Goal: Transaction & Acquisition: Purchase product/service

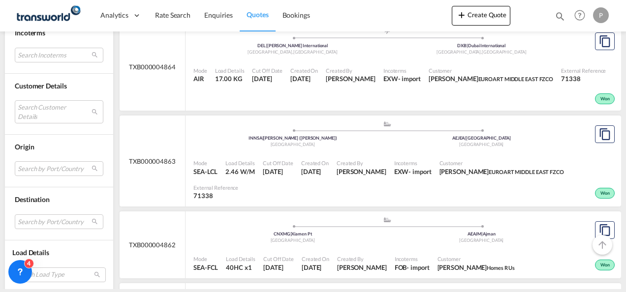
scroll to position [2166, 0]
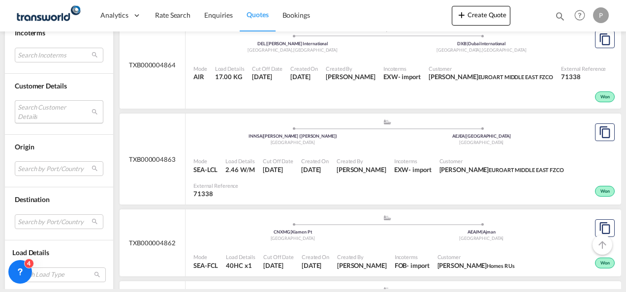
click at [54, 106] on md-select "Search Customer Details user name user [PERSON_NAME] [DOMAIN_NAME][EMAIL_ADDRES…" at bounding box center [59, 111] width 89 height 23
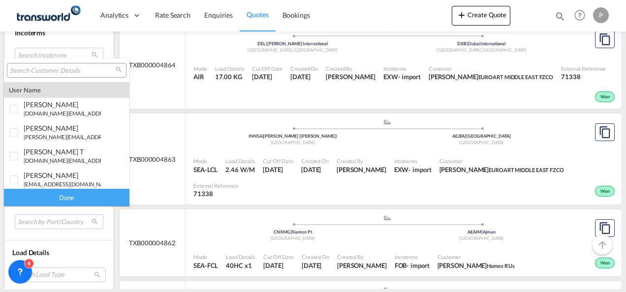
type md-option "[object Object]"
click at [39, 71] on input "search" at bounding box center [63, 70] width 106 height 9
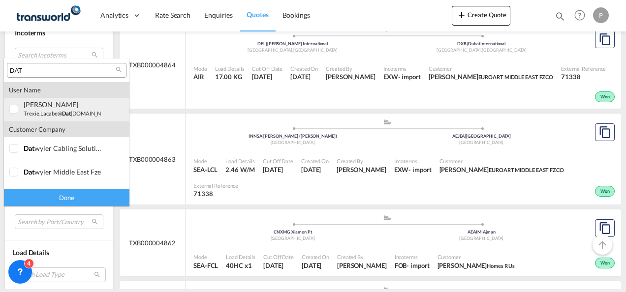
type input "DAT"
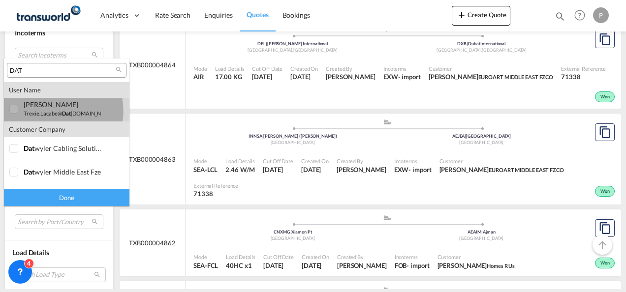
click at [47, 111] on small "trexie.lacabe@ dat [DOMAIN_NAME]" at bounding box center [69, 113] width 91 height 6
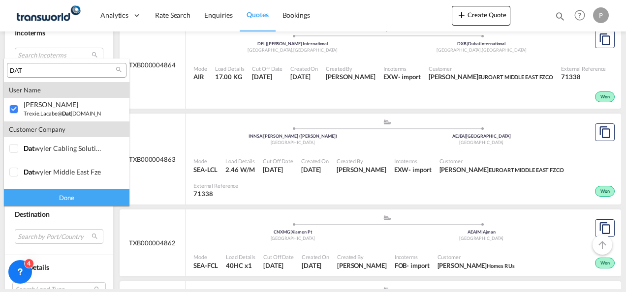
click at [71, 201] on div "Done" at bounding box center [66, 197] width 125 height 17
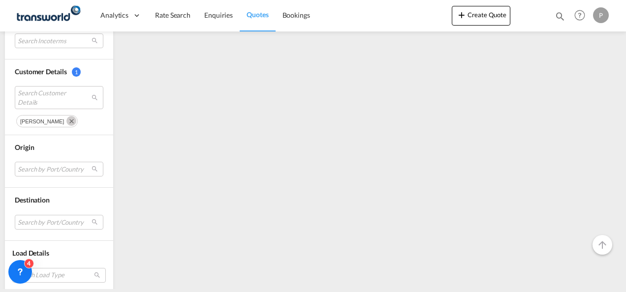
scroll to position [0, 0]
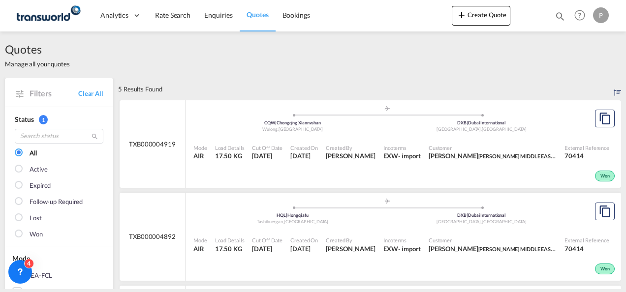
click at [335, 139] on div "Mode AIR Load Details 17.50 KG Cut Off Date [DATE] Created On [DATE] Created By…" at bounding box center [403, 163] width 435 height 51
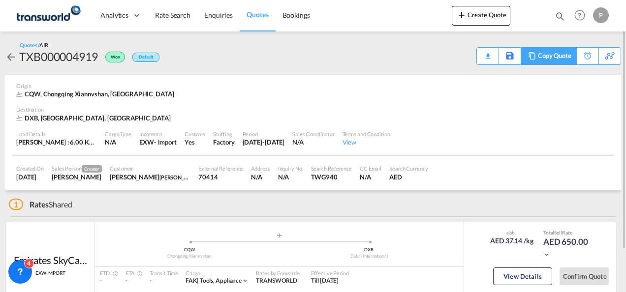
click at [534, 58] on md-icon at bounding box center [532, 55] width 12 height 7
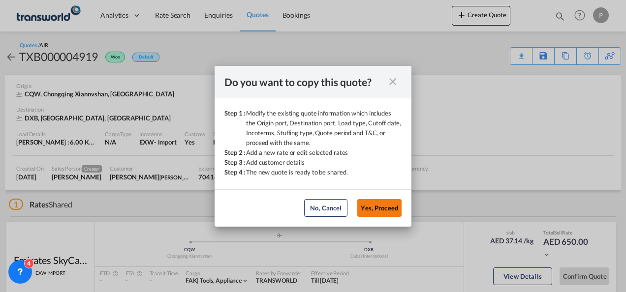
click at [379, 213] on button "Yes, Proceed" at bounding box center [379, 208] width 44 height 18
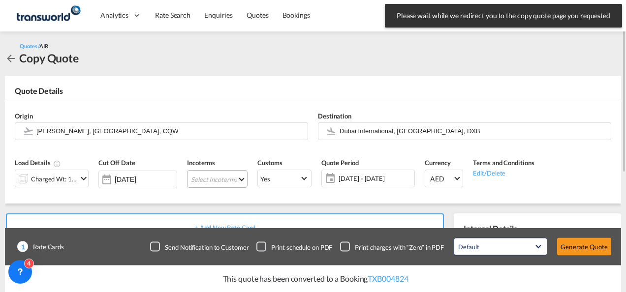
click at [219, 180] on md-select "Select Incoterms CPT - export Carrier Paid to DPU - import Delivery at Place Un…" at bounding box center [217, 179] width 61 height 18
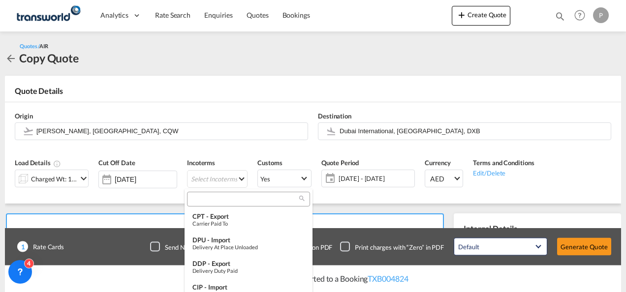
click at [218, 200] on input "search" at bounding box center [244, 199] width 109 height 9
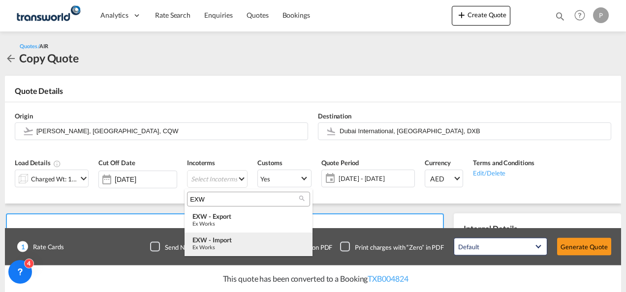
type input "EXW"
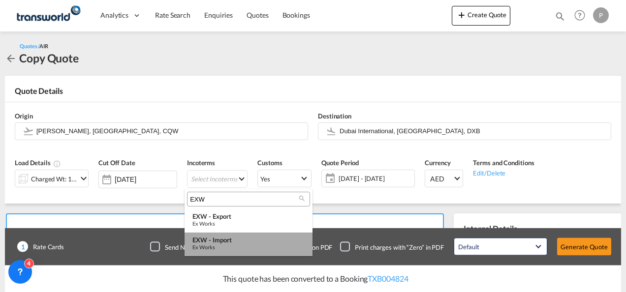
click at [222, 243] on div "EXW - import" at bounding box center [248, 240] width 112 height 8
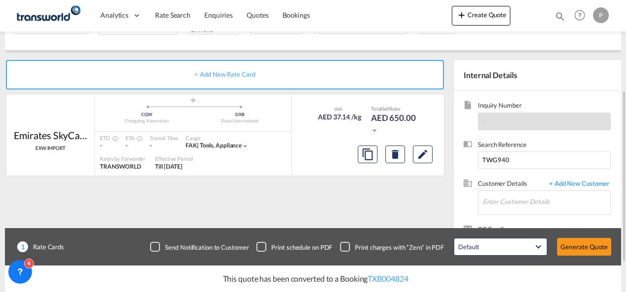
scroll to position [173, 0]
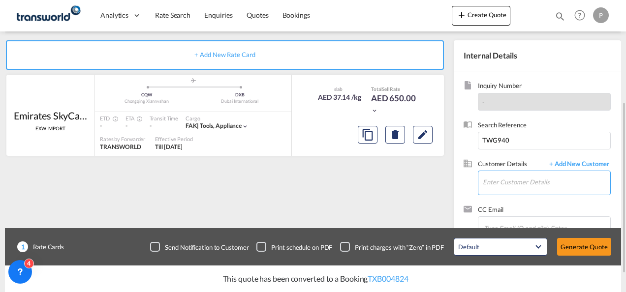
click at [494, 179] on input "Enter Customer Details" at bounding box center [546, 182] width 127 height 22
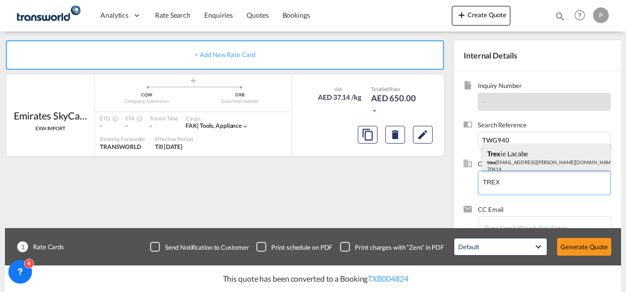
click at [555, 150] on div "Trex ie Lacabe trex [EMAIL_ADDRESS][PERSON_NAME][DOMAIN_NAME] | [PERSON_NAME] M…" at bounding box center [546, 160] width 128 height 33
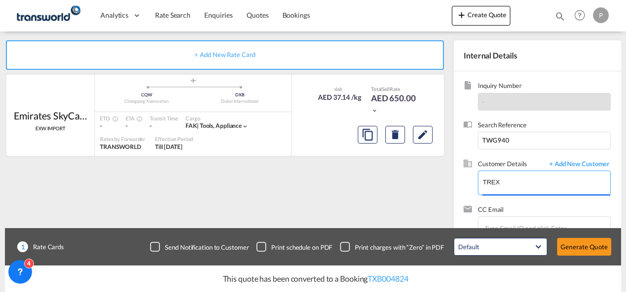
type input "[PERSON_NAME] MIDDLE EAST FZE, [PERSON_NAME], [EMAIL_ADDRESS][PERSON_NAME][DOMA…"
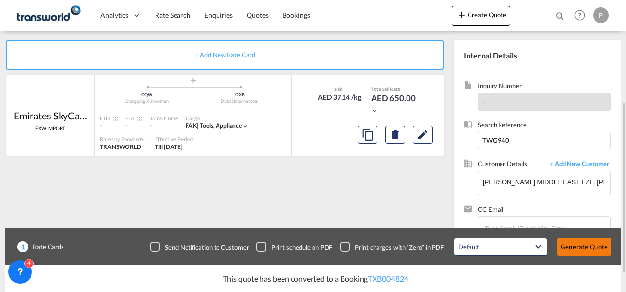
click at [576, 243] on button "Generate Quote" at bounding box center [584, 247] width 54 height 18
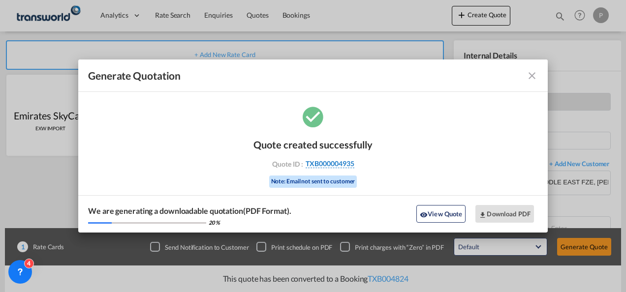
click at [348, 162] on span "TXB000004935" at bounding box center [330, 163] width 49 height 9
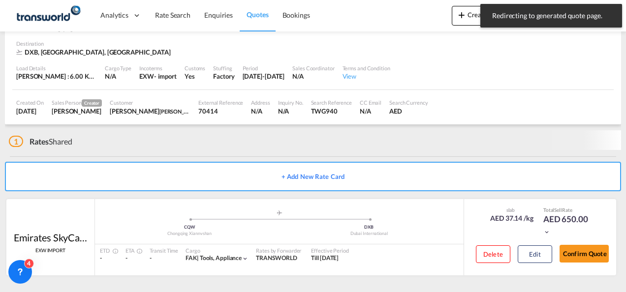
scroll to position [60, 0]
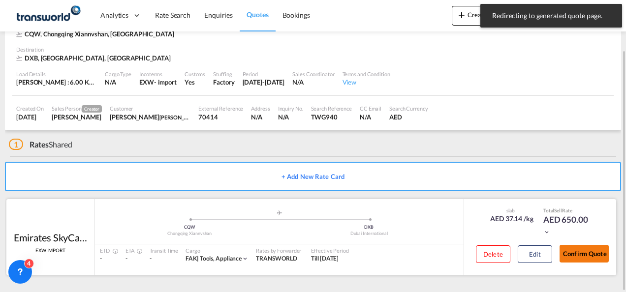
click at [574, 256] on button "Confirm Quote" at bounding box center [583, 254] width 49 height 18
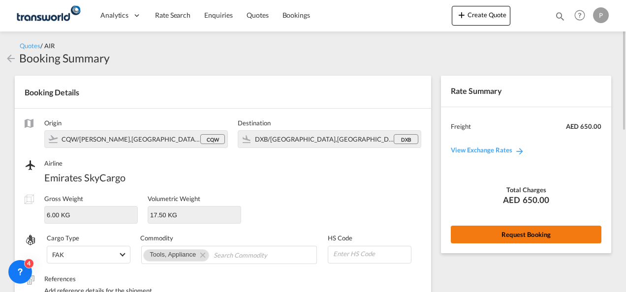
click at [515, 231] on button "Request Booking" at bounding box center [526, 235] width 151 height 18
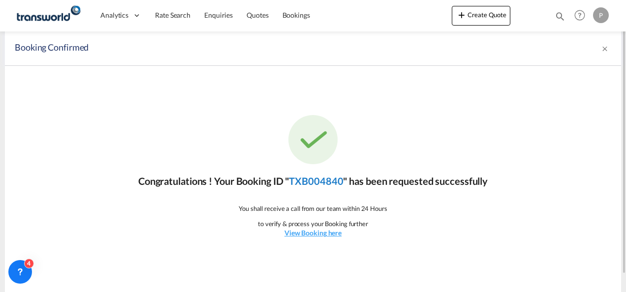
click at [299, 183] on link "TXB004840" at bounding box center [316, 181] width 54 height 12
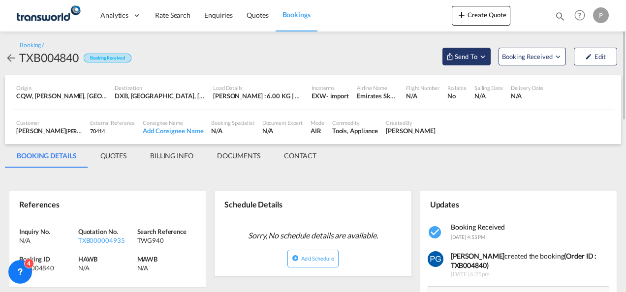
click at [467, 55] on span "Send To" at bounding box center [466, 57] width 25 height 10
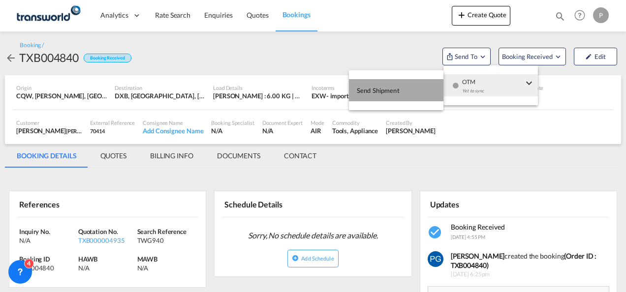
click at [412, 86] on button "Send Shipment" at bounding box center [396, 90] width 94 height 22
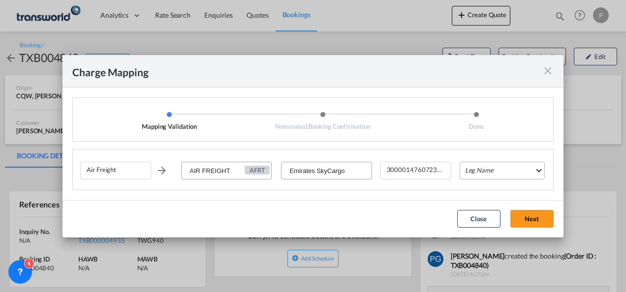
click at [466, 170] on md-select "Leg Name HANDLING ORIGIN HANDLING DESTINATION OTHERS TL PICK UP CUSTOMS ORIGIN …" at bounding box center [502, 171] width 85 height 18
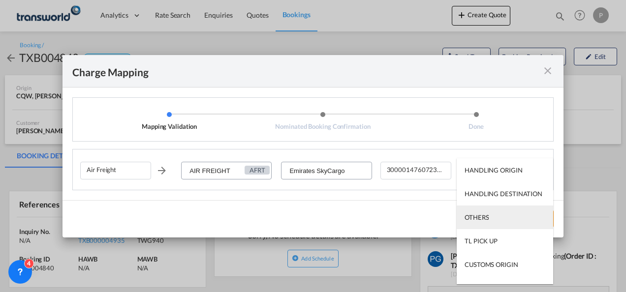
scroll to position [63, 0]
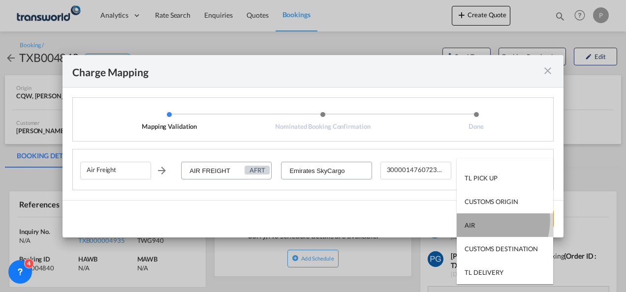
click at [481, 220] on md-option "AIR" at bounding box center [505, 226] width 96 height 24
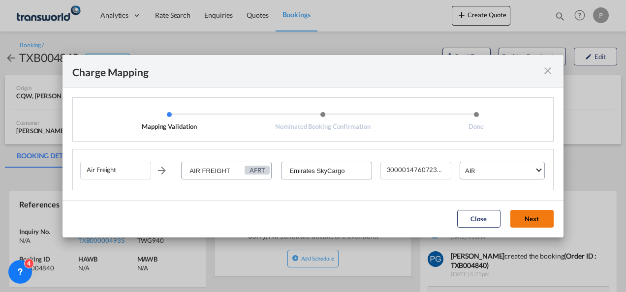
click at [528, 218] on button "Next" at bounding box center [531, 219] width 43 height 18
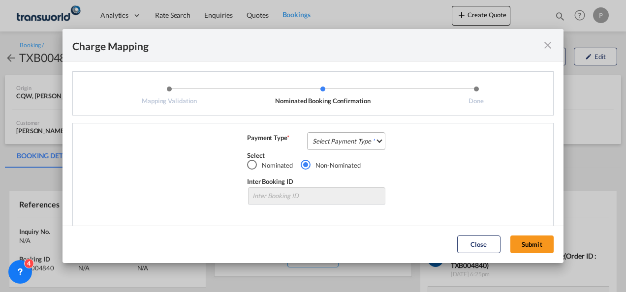
click at [335, 145] on md-select "Select Payment Type COLLECT PREPAID" at bounding box center [346, 141] width 78 height 18
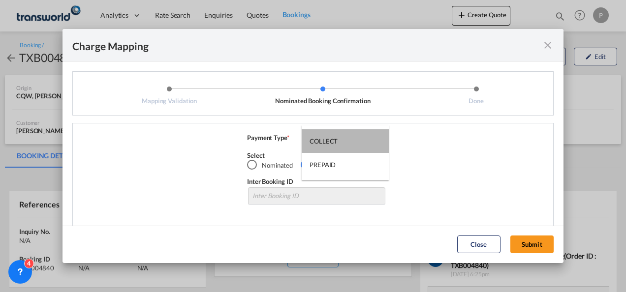
click at [335, 145] on div "COLLECT" at bounding box center [324, 141] width 28 height 9
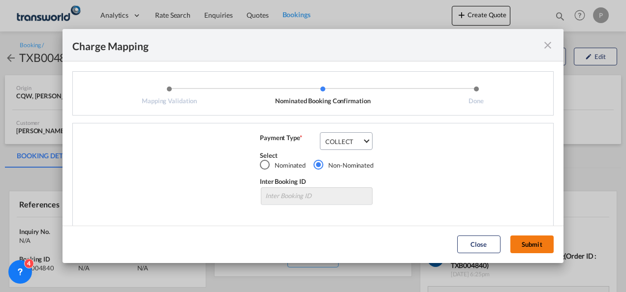
click at [528, 244] on button "Submit" at bounding box center [531, 245] width 43 height 18
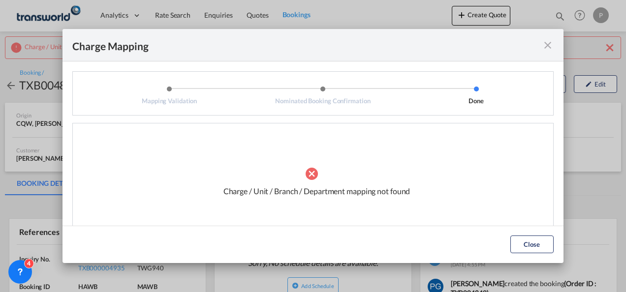
click at [546, 48] on md-icon "icon-close fg-AAA8AD cursor" at bounding box center [548, 45] width 12 height 12
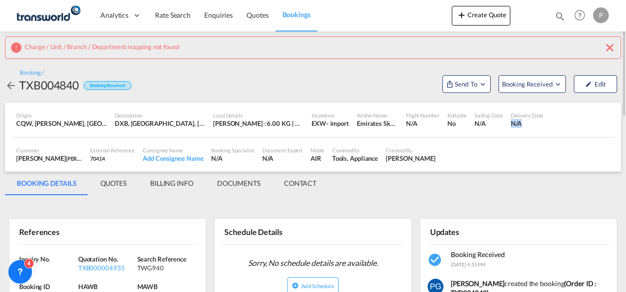
drag, startPoint x: 623, startPoint y: 118, endPoint x: 623, endPoint y: 130, distance: 11.8
drag, startPoint x: 623, startPoint y: 130, endPoint x: 478, endPoint y: 197, distance: 160.3
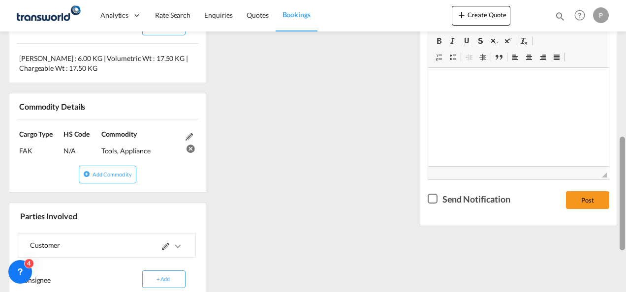
scroll to position [343, 0]
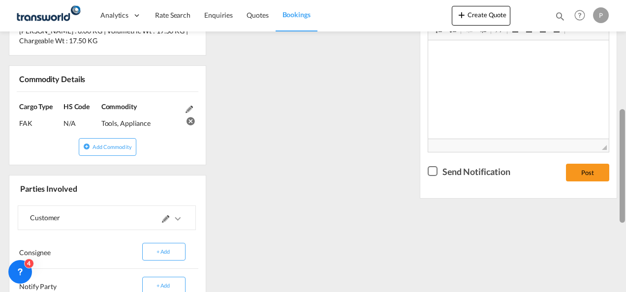
drag, startPoint x: 622, startPoint y: 68, endPoint x: 617, endPoint y: 202, distance: 133.9
click at [617, 202] on md-content "Analytics Dashboard Rate Search Enquiries Quotes Bookings Create Quote Bookings…" at bounding box center [313, 146] width 626 height 292
click at [187, 106] on md-icon at bounding box center [189, 109] width 7 height 7
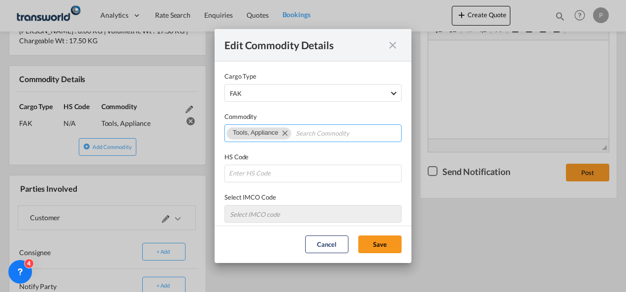
click at [284, 134] on md-icon "Remove Tools, Appliance" at bounding box center [285, 133] width 12 height 12
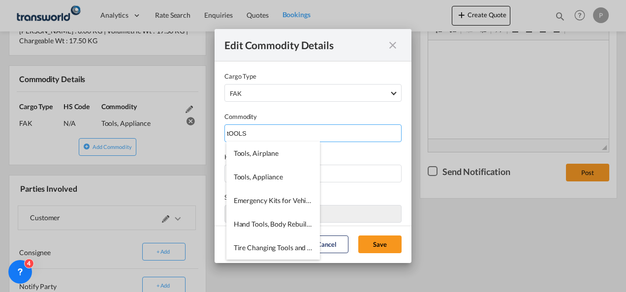
type input "tOOLS"
click at [188, 167] on div "Edit Commodity Details Cargo Type FAK FAK GCR GDSM General Cargo Hazardous Carg…" at bounding box center [313, 146] width 626 height 292
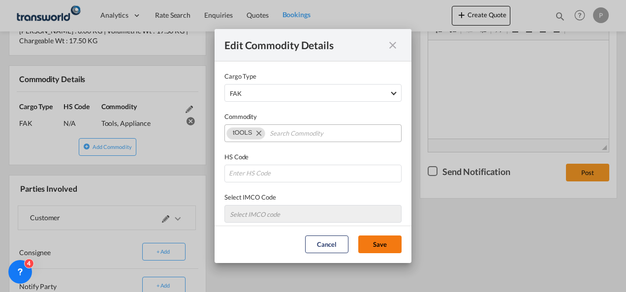
click at [364, 240] on button "Save" at bounding box center [379, 245] width 43 height 18
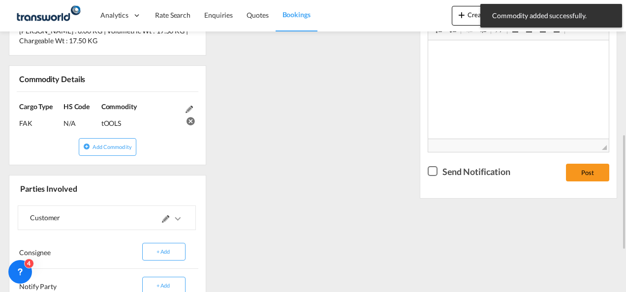
click at [159, 217] on div at bounding box center [145, 218] width 77 height 24
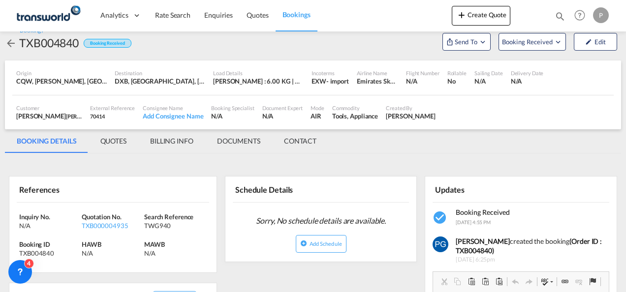
scroll to position [0, 0]
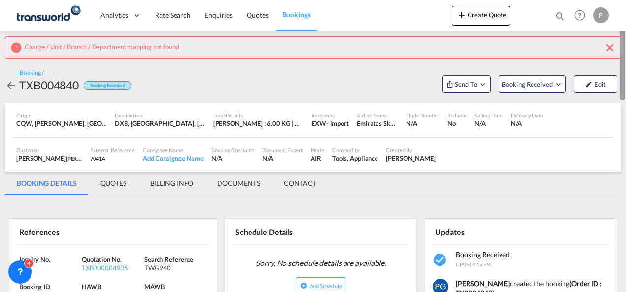
drag, startPoint x: 622, startPoint y: 147, endPoint x: 627, endPoint y: 29, distance: 118.7
click at [625, 29] on html "Analytics Dashboard Rate Search Enquiries Quotes Bookings Analytics" at bounding box center [313, 146] width 626 height 292
click at [477, 88] on span "Send To" at bounding box center [466, 84] width 25 height 10
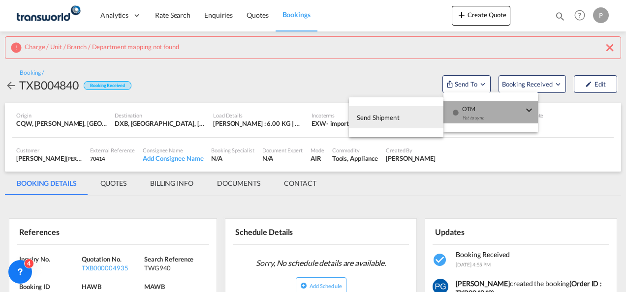
click at [487, 117] on div "Yet to sync" at bounding box center [492, 120] width 61 height 21
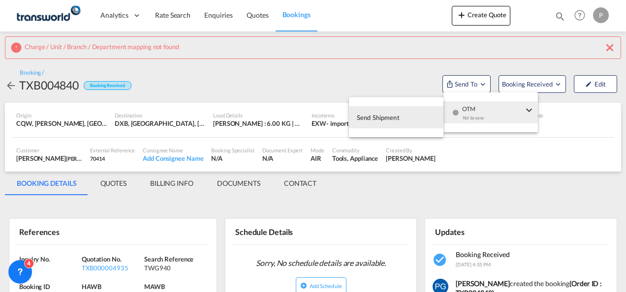
click at [407, 122] on button "Send Shipment" at bounding box center [396, 117] width 94 height 22
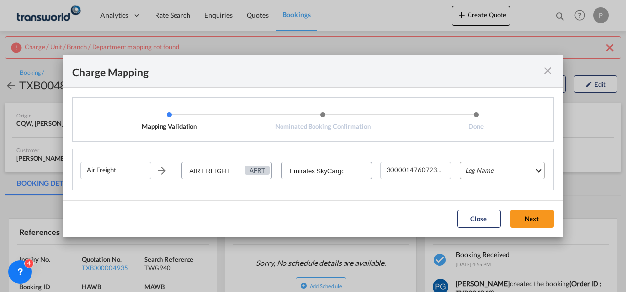
click at [493, 174] on md-select "Leg Name HANDLING ORIGIN HANDLING DESTINATION OTHERS TL PICK UP CUSTOMS ORIGIN …" at bounding box center [502, 171] width 85 height 18
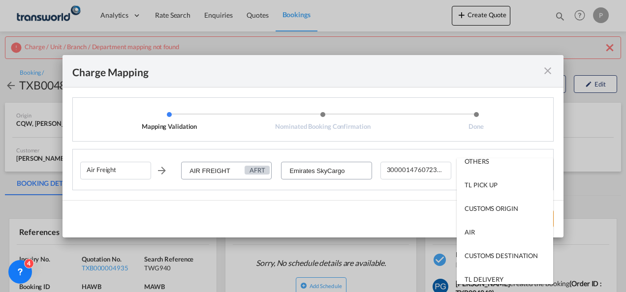
scroll to position [59, 0]
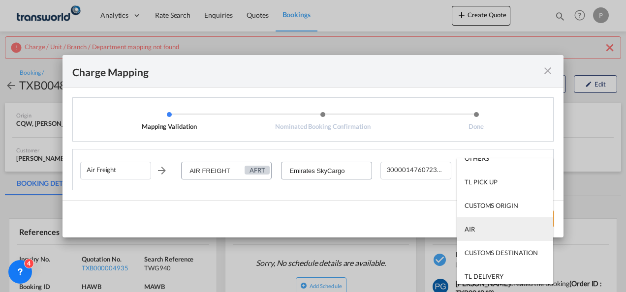
click at [480, 227] on md-option "AIR" at bounding box center [505, 230] width 96 height 24
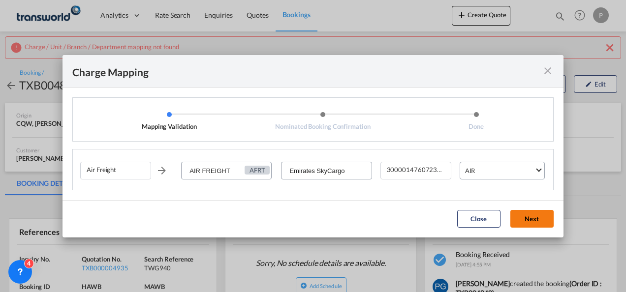
click at [523, 215] on button "Next" at bounding box center [531, 219] width 43 height 18
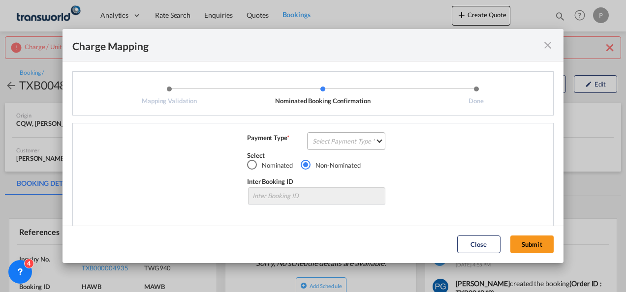
click at [353, 143] on md-select "Select Payment Type COLLECT PREPAID" at bounding box center [346, 141] width 78 height 18
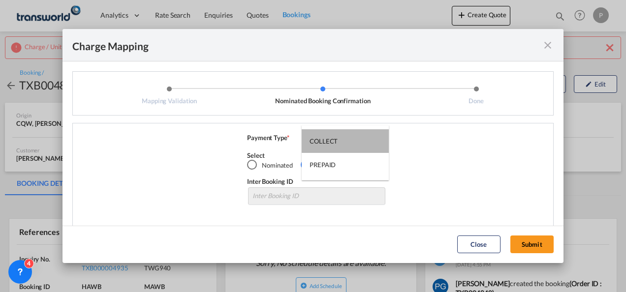
click at [353, 143] on md-option "COLLECT" at bounding box center [345, 141] width 87 height 24
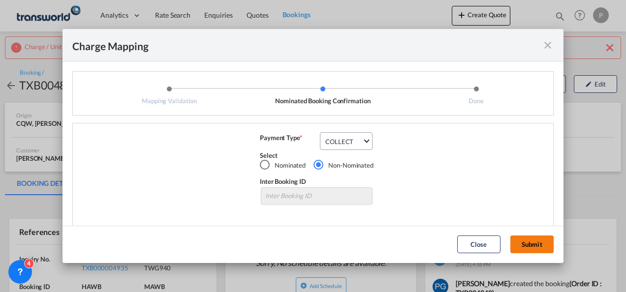
click at [520, 244] on button "Submit" at bounding box center [531, 245] width 43 height 18
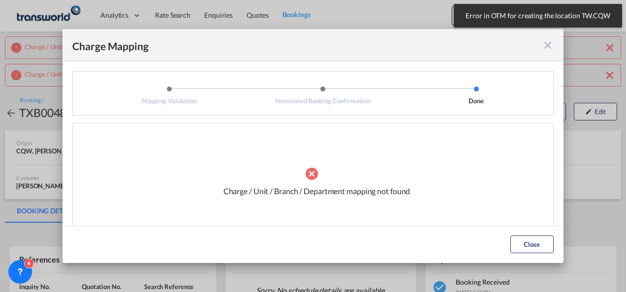
click at [548, 49] on md-icon "icon-close fg-AAA8AD cursor" at bounding box center [548, 45] width 12 height 12
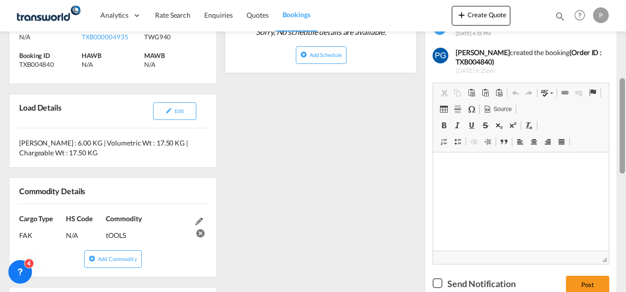
scroll to position [260, 0]
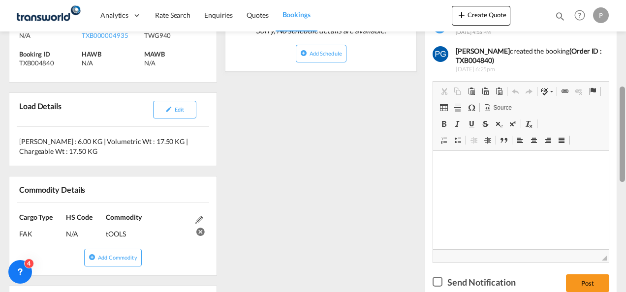
drag, startPoint x: 620, startPoint y: 79, endPoint x: 622, endPoint y: 164, distance: 85.2
click at [622, 164] on div at bounding box center [622, 134] width 5 height 95
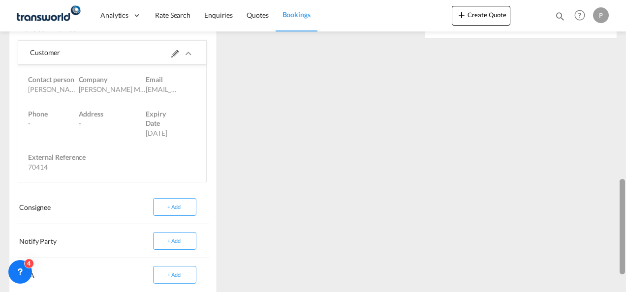
scroll to position [534, 0]
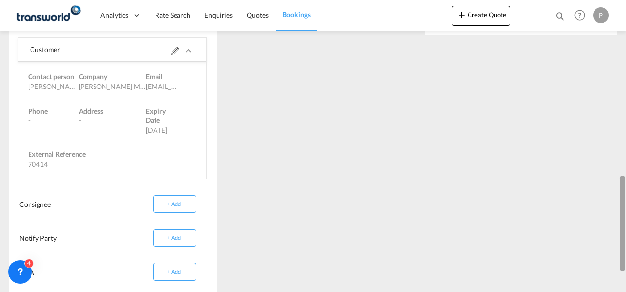
drag, startPoint x: 624, startPoint y: 99, endPoint x: 623, endPoint y: 189, distance: 90.1
click at [623, 189] on div at bounding box center [622, 223] width 5 height 95
click at [171, 49] on md-icon at bounding box center [174, 50] width 7 height 7
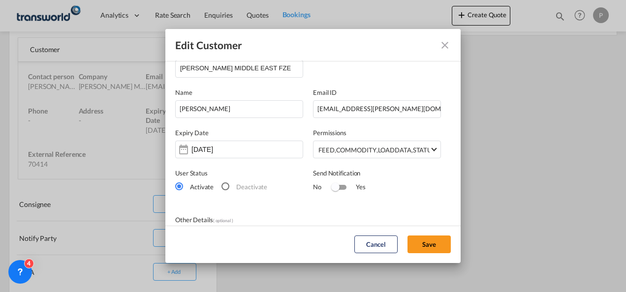
scroll to position [0, 0]
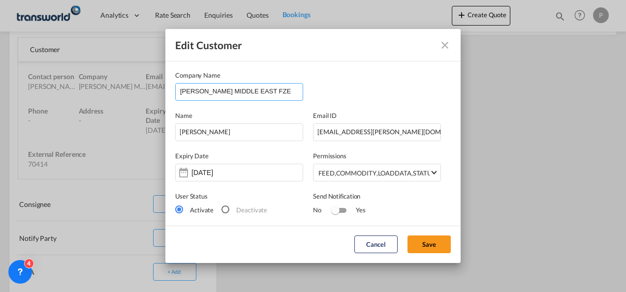
click at [273, 93] on input "[PERSON_NAME] MIDDLE EAST FZE" at bounding box center [241, 91] width 123 height 15
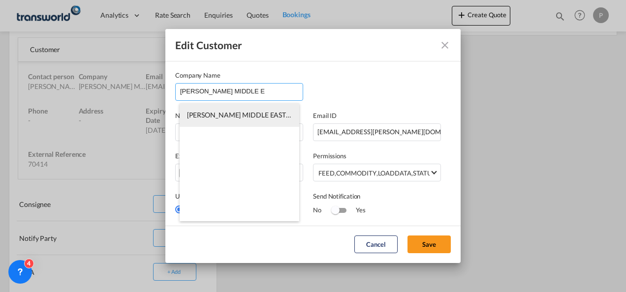
click at [258, 118] on span "[PERSON_NAME] MIDDLE EAST FZE" at bounding box center [243, 115] width 113 height 8
type input "[PERSON_NAME] MIDDLE EAST FZE"
type input "[PERSON_NAME][EMAIL_ADDRESS][PERSON_NAME][DOMAIN_NAME]"
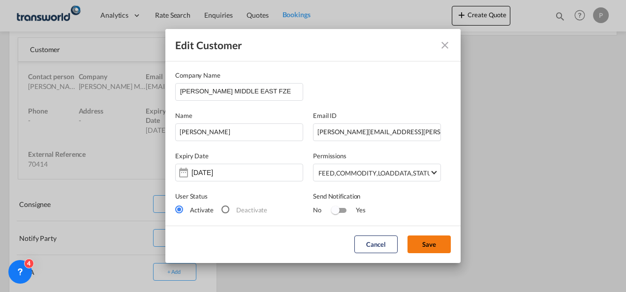
click at [424, 242] on button "Save" at bounding box center [428, 245] width 43 height 18
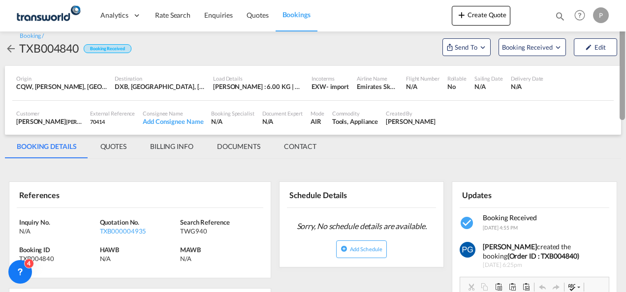
scroll to position [54, 0]
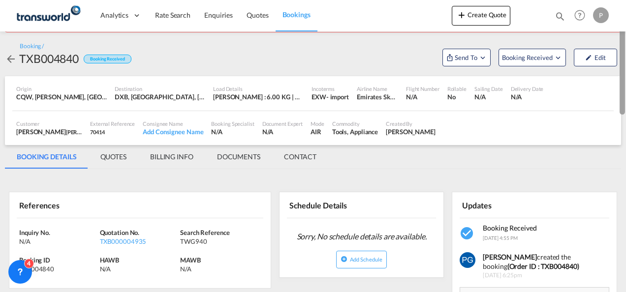
drag, startPoint x: 623, startPoint y: 186, endPoint x: 627, endPoint y: 30, distance: 156.5
click at [625, 30] on html "Analytics Dashboard Rate Search Enquiries Quotes Bookings Analytics" at bounding box center [313, 146] width 626 height 292
click at [585, 53] on button "Edit" at bounding box center [595, 58] width 43 height 18
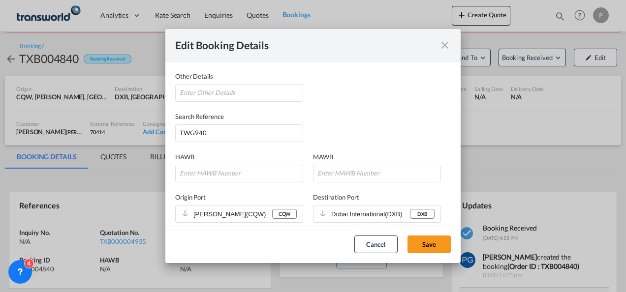
click at [439, 43] on md-icon "icon-close fg-AAA8AD mr-0 cursor" at bounding box center [445, 45] width 12 height 12
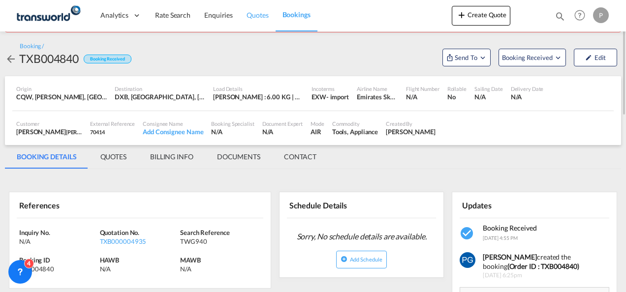
click at [247, 17] on span "Quotes" at bounding box center [258, 15] width 22 height 8
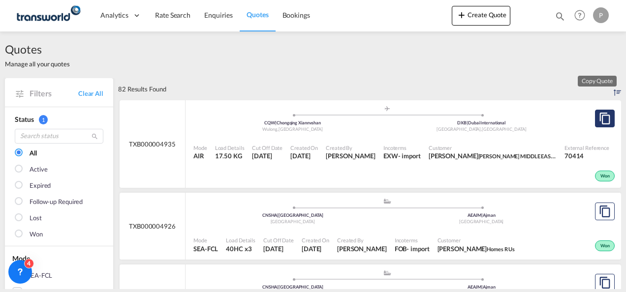
click at [599, 120] on md-icon "assets/icons/custom/copyQuote.svg" at bounding box center [605, 119] width 12 height 12
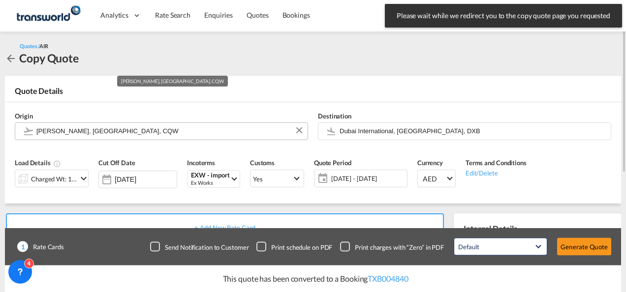
click at [169, 140] on md-autocomplete "[PERSON_NAME], [GEOGRAPHIC_DATA], CQW" at bounding box center [169, 132] width 267 height 18
click at [155, 131] on input "[PERSON_NAME], [GEOGRAPHIC_DATA], CQW" at bounding box center [169, 131] width 266 height 17
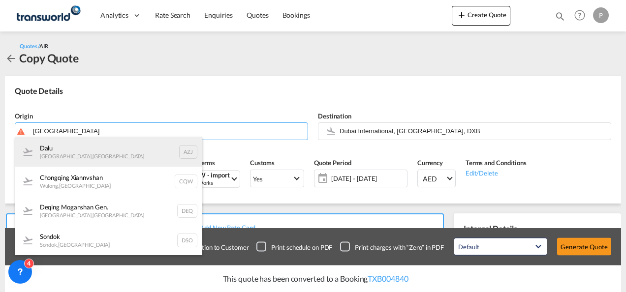
click at [139, 160] on div "[PERSON_NAME] , [GEOGRAPHIC_DATA] AZJ" at bounding box center [108, 152] width 187 height 30
type input "Dalu, [GEOGRAPHIC_DATA], [GEOGRAPHIC_DATA]"
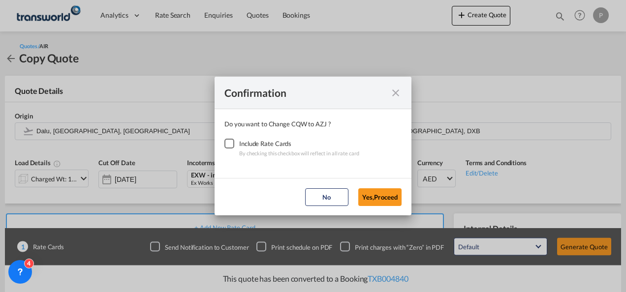
click at [232, 148] on div "Checkbox No Ink" at bounding box center [229, 144] width 10 height 10
click at [368, 191] on button "Yes,Proceed" at bounding box center [379, 197] width 43 height 18
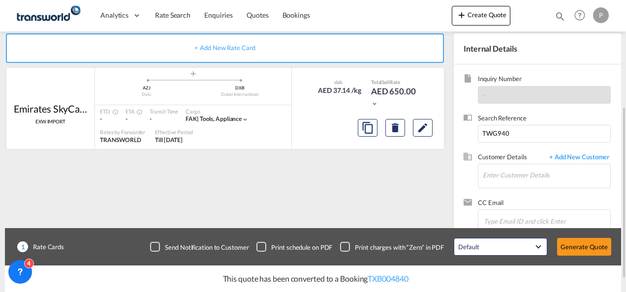
scroll to position [181, 0]
click at [511, 174] on input "Enter Customer Details" at bounding box center [546, 175] width 127 height 22
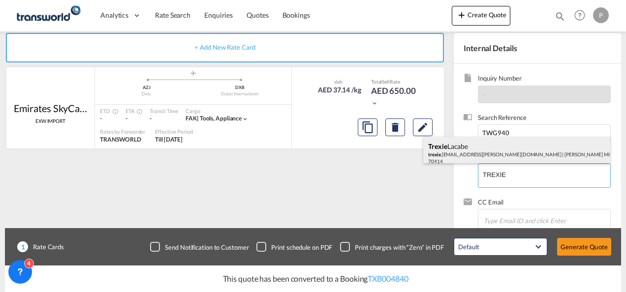
click at [503, 158] on div "[PERSON_NAME] trexie .[EMAIL_ADDRESS][PERSON_NAME][DOMAIN_NAME] | [PERSON_NAME]…" at bounding box center [516, 153] width 187 height 33
type input "[PERSON_NAME] MIDDLE EAST FZE, [PERSON_NAME], [EMAIL_ADDRESS][PERSON_NAME][DOMA…"
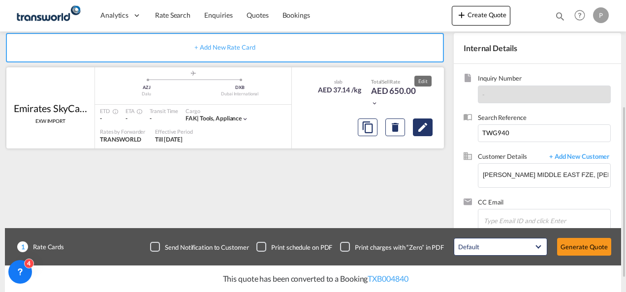
click at [421, 135] on button "Edit" at bounding box center [423, 128] width 20 height 18
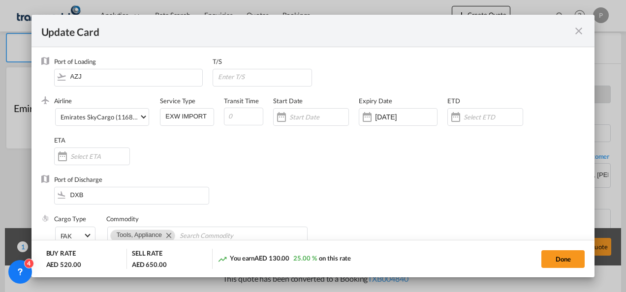
select select "per_shipment"
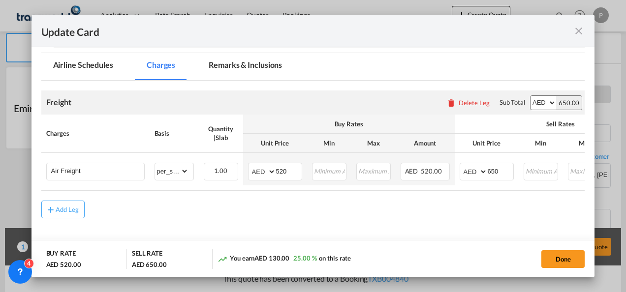
scroll to position [229, 0]
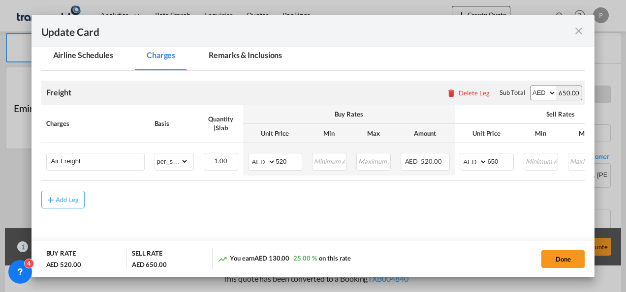
click at [580, 31] on md-icon "icon-close fg-AAA8AD m-0 pointer" at bounding box center [579, 31] width 12 height 12
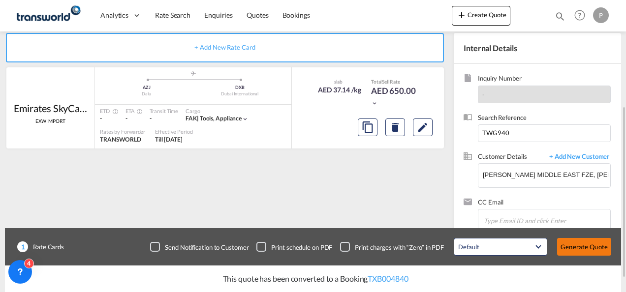
click at [588, 249] on button "Generate Quote" at bounding box center [584, 247] width 54 height 18
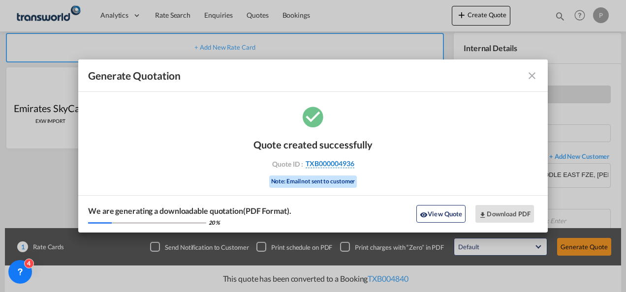
click at [343, 166] on span "TXB000004936" at bounding box center [330, 163] width 49 height 9
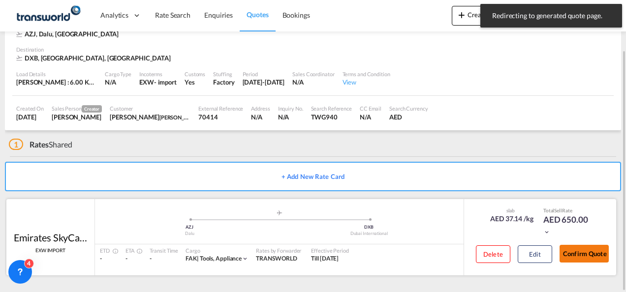
click at [606, 250] on button "Confirm Quote" at bounding box center [583, 254] width 49 height 18
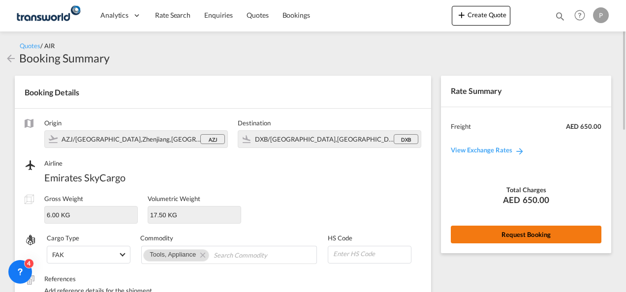
click at [536, 227] on button "Request Booking" at bounding box center [526, 235] width 151 height 18
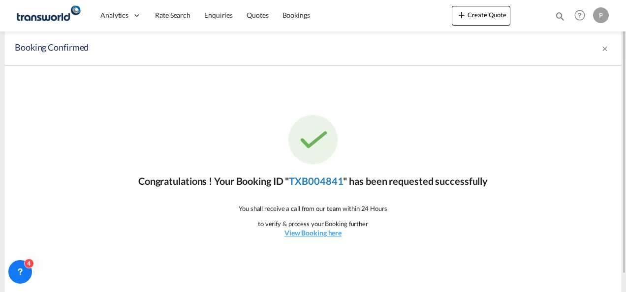
click at [330, 182] on link "TXB004841" at bounding box center [316, 181] width 54 height 12
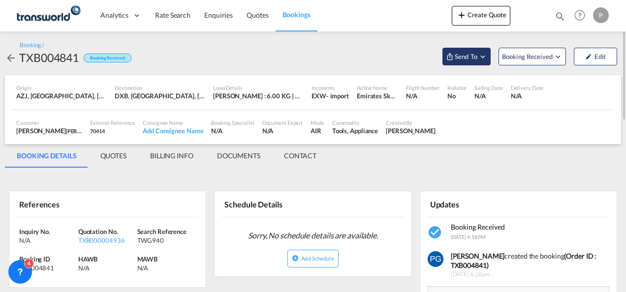
click at [456, 59] on span "Send To" at bounding box center [466, 57] width 25 height 10
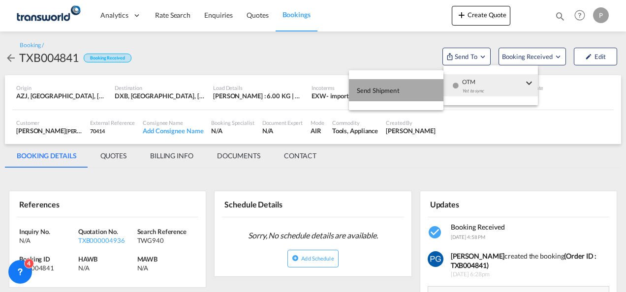
click at [418, 91] on button "Send Shipment" at bounding box center [396, 90] width 94 height 22
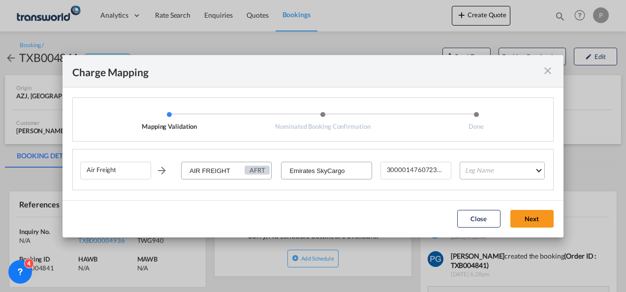
click at [514, 167] on md-select "Leg Name HANDLING ORIGIN HANDLING DESTINATION OTHERS TL PICK UP CUSTOMS ORIGIN …" at bounding box center [502, 171] width 85 height 18
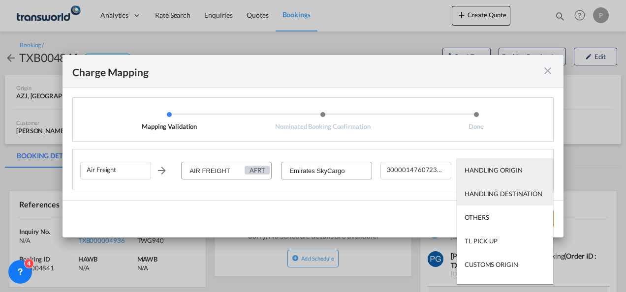
scroll to position [63, 0]
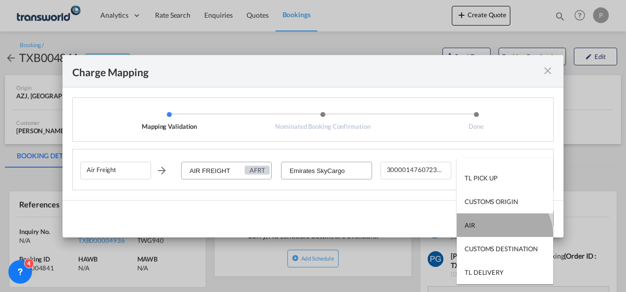
click at [502, 235] on md-option "AIR" at bounding box center [505, 226] width 96 height 24
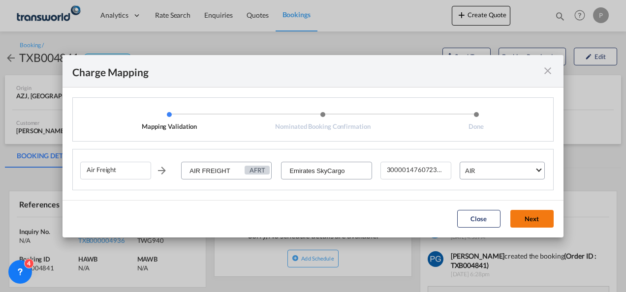
click at [533, 218] on button "Next" at bounding box center [531, 219] width 43 height 18
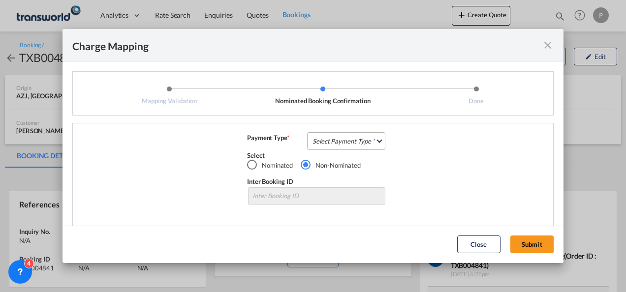
click at [310, 134] on md-select "Select Payment Type COLLECT PREPAID" at bounding box center [346, 141] width 78 height 18
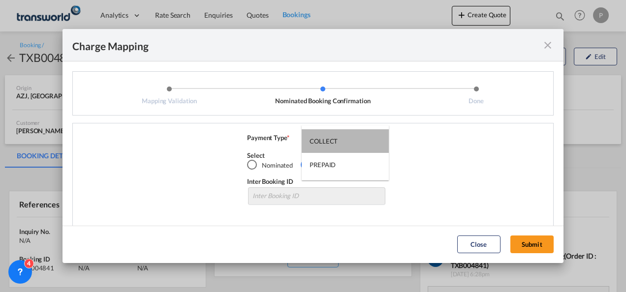
click at [310, 134] on md-option "COLLECT" at bounding box center [345, 141] width 87 height 24
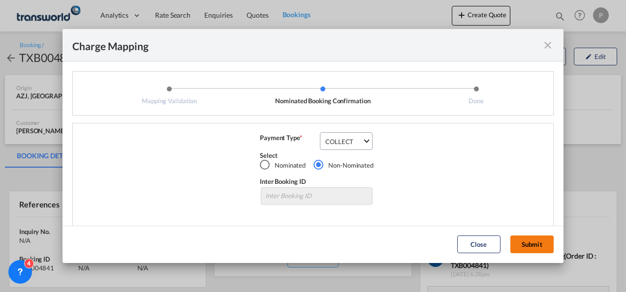
click at [530, 245] on button "Submit" at bounding box center [531, 245] width 43 height 18
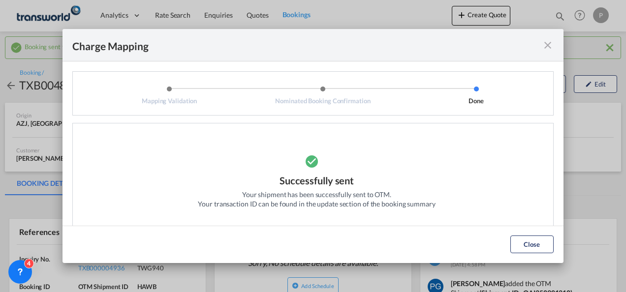
click at [552, 47] on md-icon "icon-close fg-AAA8AD cursor" at bounding box center [548, 45] width 12 height 12
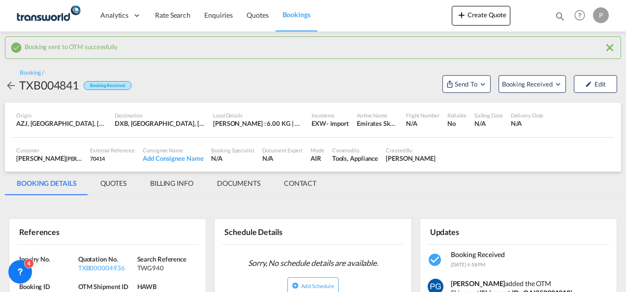
scroll to position [110, 0]
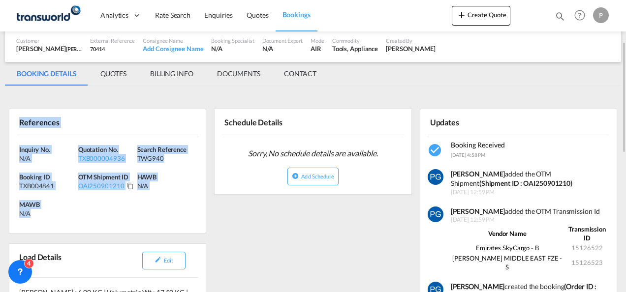
drag, startPoint x: 18, startPoint y: 118, endPoint x: 39, endPoint y: 220, distance: 104.6
click at [39, 220] on div "References Inquiry No. N/A Quotation No. TXB000004936 Search Reference TWG940 B…" at bounding box center [107, 171] width 197 height 125
copy div "References Inquiry No. N/A Quotation No. TXB000004936 Search Reference TWG940 B…"
click at [469, 17] on button "Create Quote" at bounding box center [481, 16] width 59 height 20
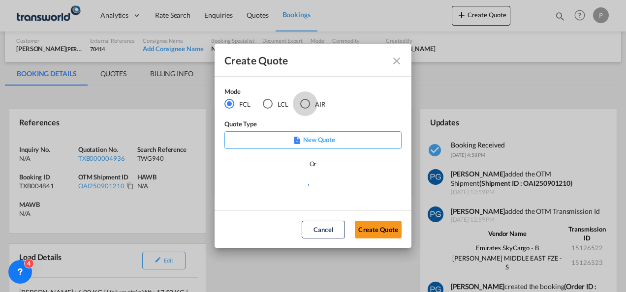
click at [305, 105] on div "AIR" at bounding box center [305, 104] width 10 height 10
click at [370, 227] on button "Create Quote" at bounding box center [378, 230] width 47 height 18
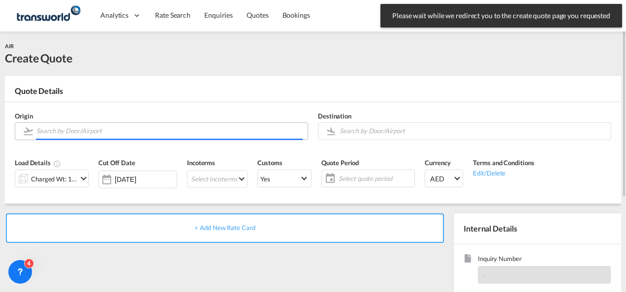
click at [133, 128] on input "Search by Door/Airport" at bounding box center [169, 131] width 266 height 17
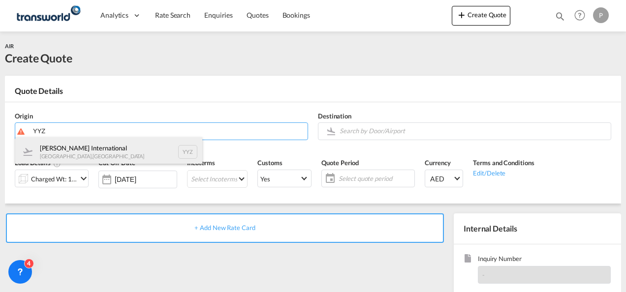
click at [116, 143] on div "[PERSON_NAME] International [GEOGRAPHIC_DATA] , [GEOGRAPHIC_DATA] YYZ" at bounding box center [108, 152] width 187 height 30
type input "[PERSON_NAME] International, [GEOGRAPHIC_DATA], YYZ"
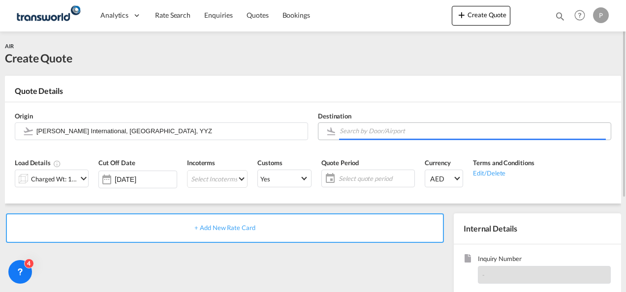
click at [356, 126] on input "Search by Door/Airport" at bounding box center [473, 131] width 266 height 17
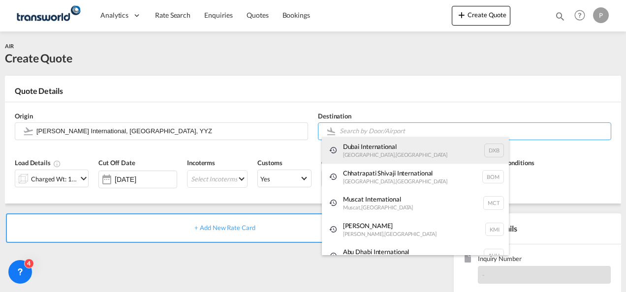
click at [357, 152] on div "Dubai International [GEOGRAPHIC_DATA] , [GEOGRAPHIC_DATA] DXB" at bounding box center [415, 150] width 187 height 27
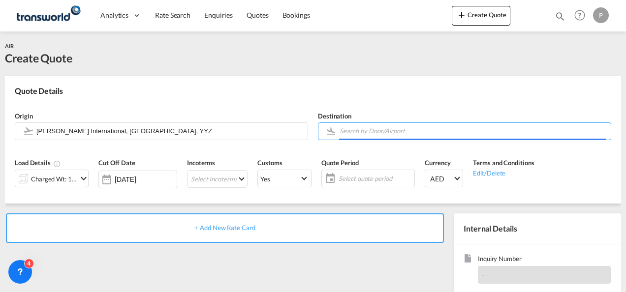
type input "Dubai International, [GEOGRAPHIC_DATA], DXB"
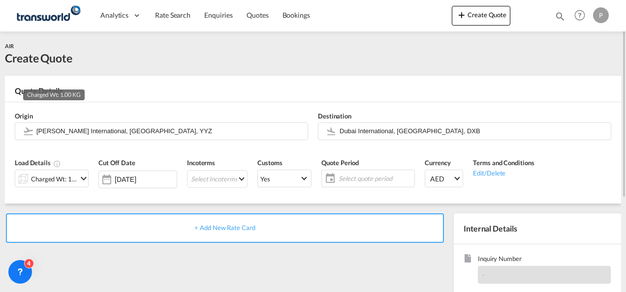
click at [57, 175] on div "Charged Wt: 1.00 KG" at bounding box center [54, 179] width 46 height 14
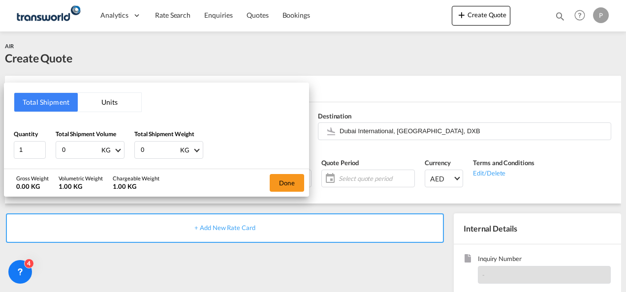
click at [86, 154] on input "0" at bounding box center [80, 150] width 39 height 17
type input "316"
click at [147, 152] on input "0" at bounding box center [159, 150] width 39 height 17
type input "222"
click at [288, 178] on button "Done" at bounding box center [287, 183] width 34 height 18
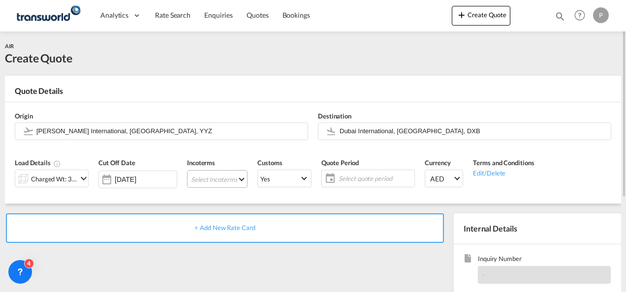
click at [195, 177] on md-select "Select Incoterms CPT - export Carrier Paid to DPU - import Delivery at Place Un…" at bounding box center [217, 179] width 61 height 18
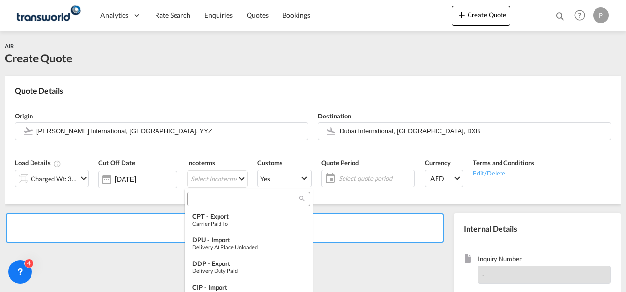
click at [204, 196] on input "search" at bounding box center [244, 199] width 109 height 9
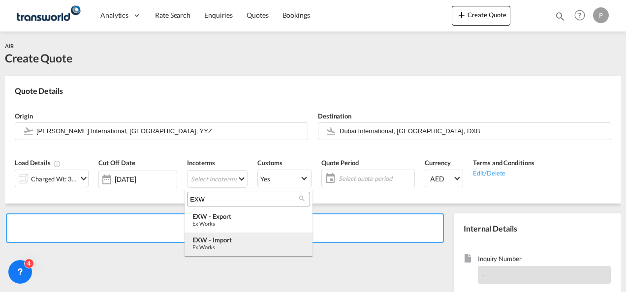
type input "EXW"
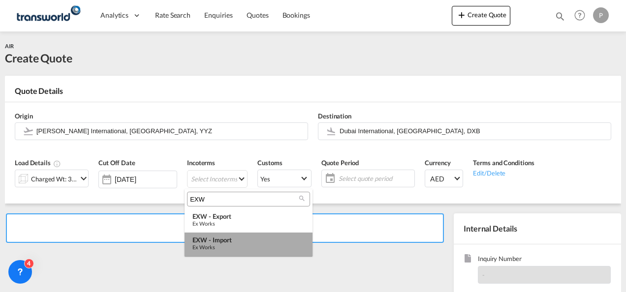
click at [226, 245] on div "Ex Works" at bounding box center [248, 247] width 112 height 6
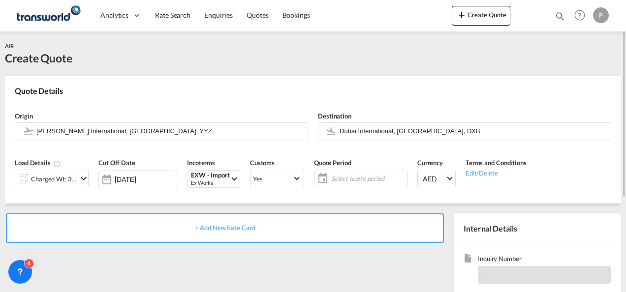
click at [352, 178] on span "Select quote period" at bounding box center [367, 178] width 73 height 9
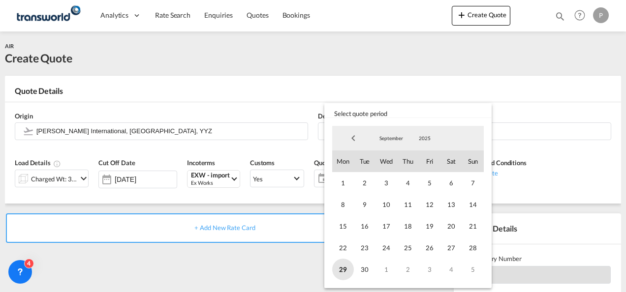
click at [342, 266] on span "29" at bounding box center [343, 270] width 22 height 22
click at [392, 134] on md-select-value "September" at bounding box center [390, 138] width 33 height 15
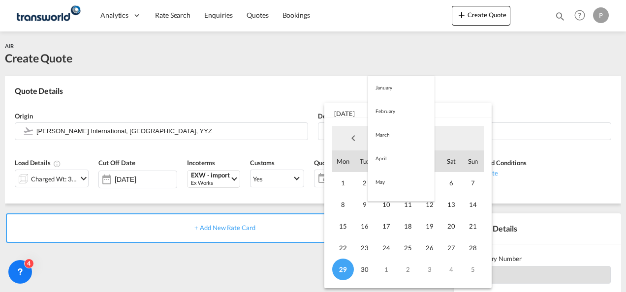
scroll to position [138, 0]
click at [385, 163] on md-option "October" at bounding box center [401, 163] width 67 height 24
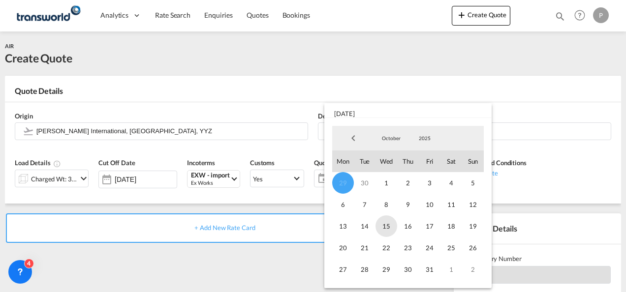
click at [389, 220] on span "15" at bounding box center [386, 227] width 22 height 22
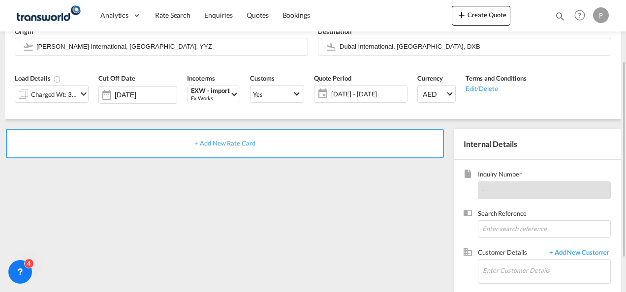
scroll to position [94, 0]
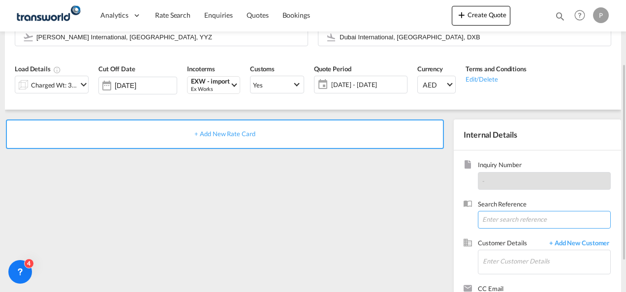
click at [497, 218] on input at bounding box center [544, 220] width 133 height 18
type input "TWG912"
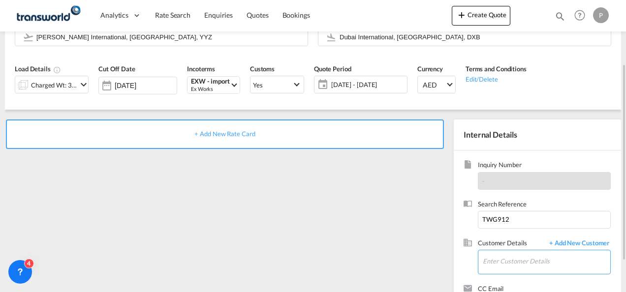
click at [498, 265] on input "Enter Customer Details" at bounding box center [546, 261] width 127 height 22
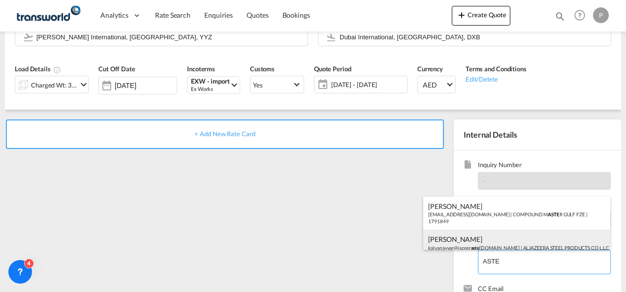
scroll to position [13, 0]
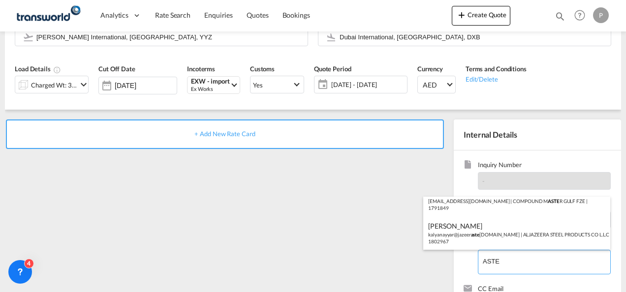
type input "ASTE"
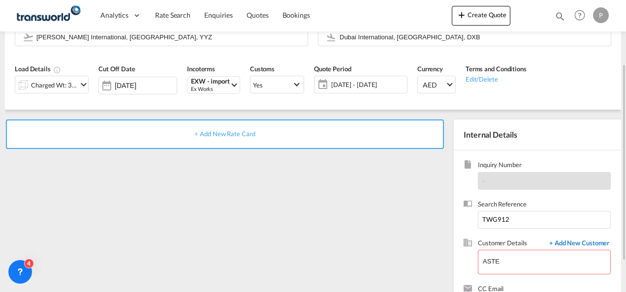
click at [590, 241] on span "+ Add New Customer" at bounding box center [577, 244] width 66 height 11
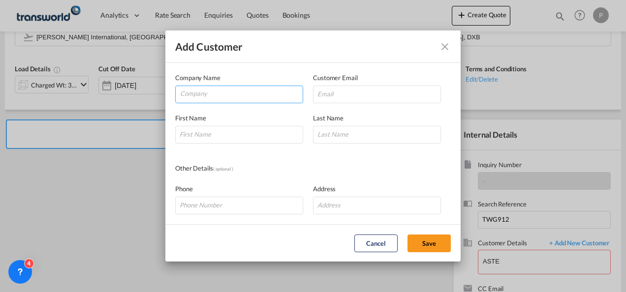
click at [243, 89] on input "Company" at bounding box center [241, 93] width 123 height 15
type input "ASTEM"
click at [449, 43] on md-icon "icon-close" at bounding box center [445, 47] width 12 height 12
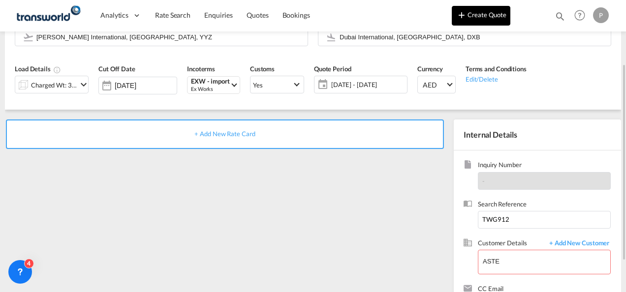
click at [482, 14] on button "Create Quote" at bounding box center [481, 16] width 59 height 20
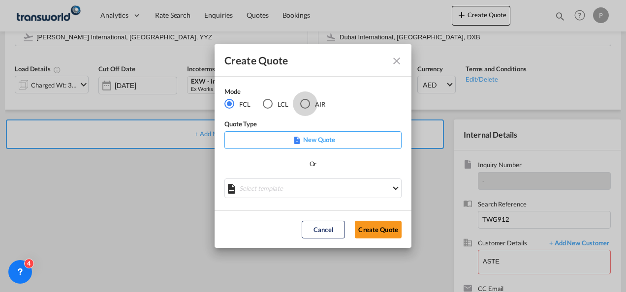
click at [304, 106] on div "AIR" at bounding box center [305, 104] width 10 height 10
click at [372, 232] on button "Create Quote" at bounding box center [378, 230] width 47 height 18
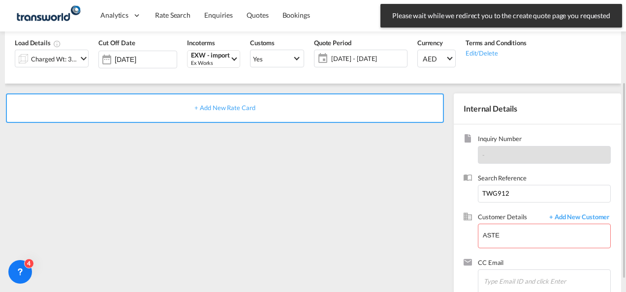
scroll to position [121, 0]
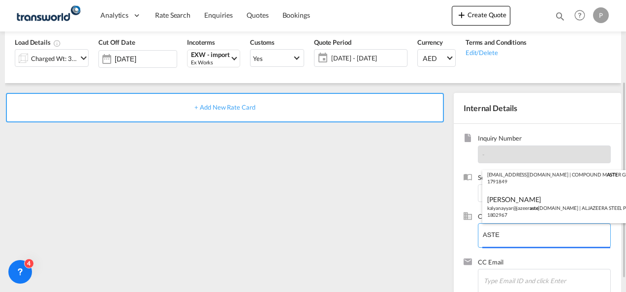
click at [505, 240] on body "Analytics Dashboard Rate Search Enquiries Quotes Bookings" at bounding box center [313, 146] width 626 height 292
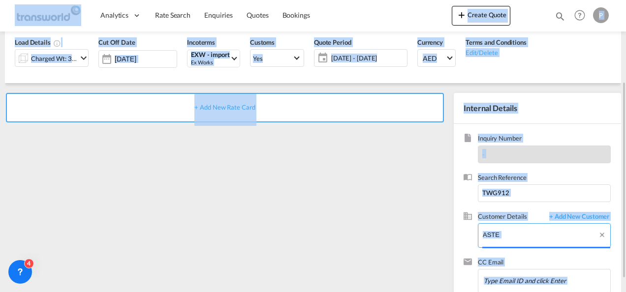
click at [505, 240] on input "ASTE" at bounding box center [546, 235] width 127 height 22
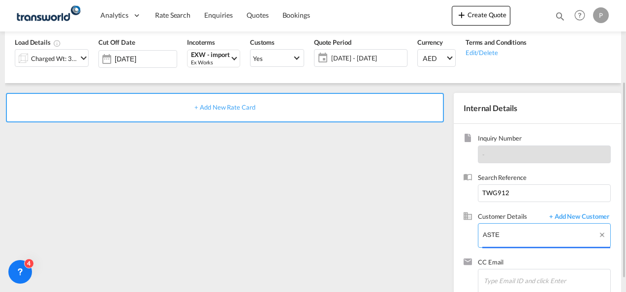
click at [505, 240] on input "ASTE" at bounding box center [546, 235] width 127 height 22
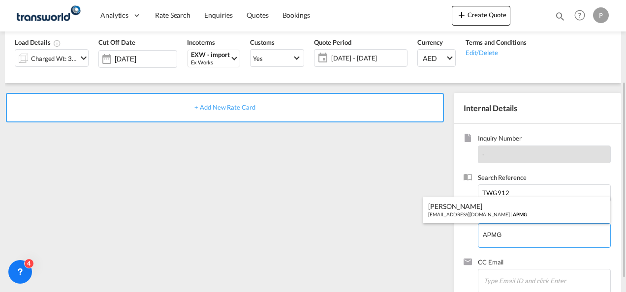
scroll to position [0, 0]
type input "APMG"
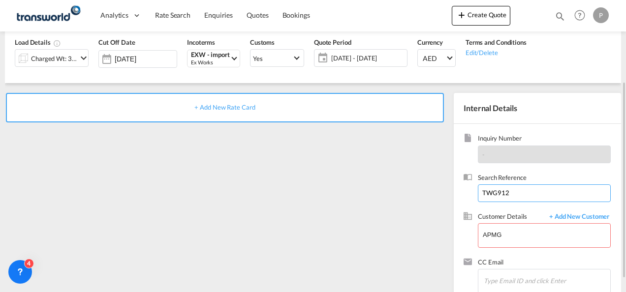
click at [515, 195] on input "TWG912" at bounding box center [544, 194] width 133 height 18
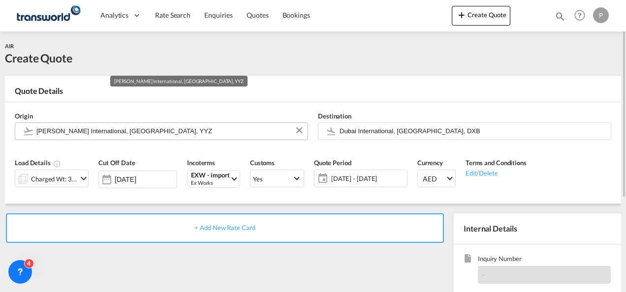
type input "TWG883"
click at [182, 133] on input "[PERSON_NAME] International, [GEOGRAPHIC_DATA], YYZ" at bounding box center [169, 131] width 266 height 17
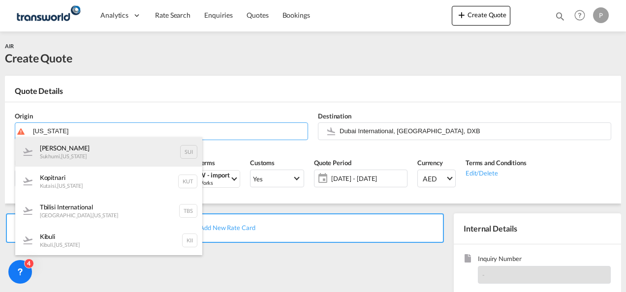
click at [97, 151] on div "[PERSON_NAME] , [US_STATE][PERSON_NAME]" at bounding box center [108, 152] width 187 height 30
type input "[PERSON_NAME], [PERSON_NAME], SUI"
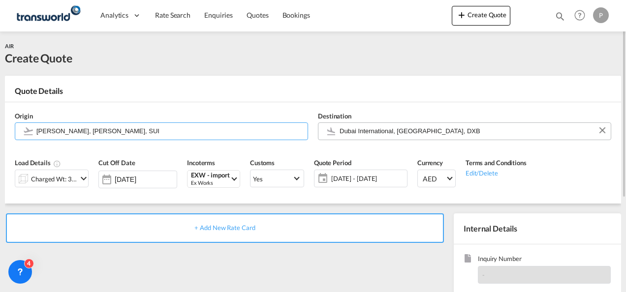
click at [373, 131] on input "Dubai International, [GEOGRAPHIC_DATA], DXB" at bounding box center [473, 131] width 266 height 17
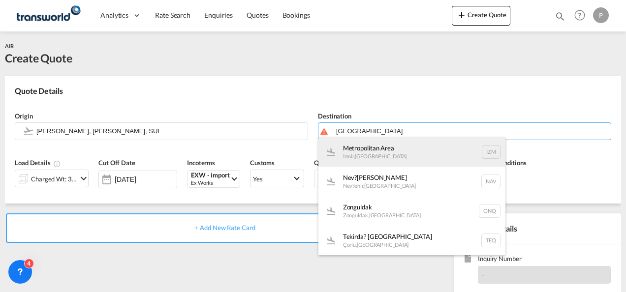
click at [376, 151] on div "Metropolitan Area [GEOGRAPHIC_DATA] , [GEOGRAPHIC_DATA] IZM" at bounding box center [411, 152] width 187 height 30
type input "[GEOGRAPHIC_DATA], [GEOGRAPHIC_DATA], [GEOGRAPHIC_DATA]"
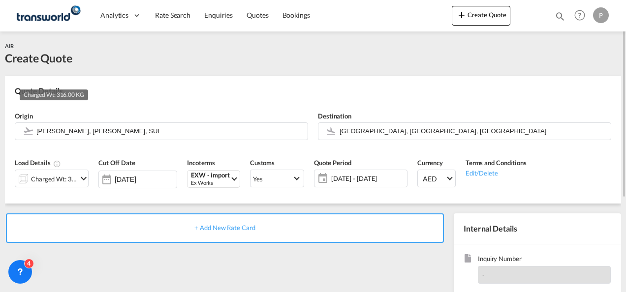
click at [70, 181] on div "Charged Wt: 316.00 KG" at bounding box center [54, 179] width 46 height 14
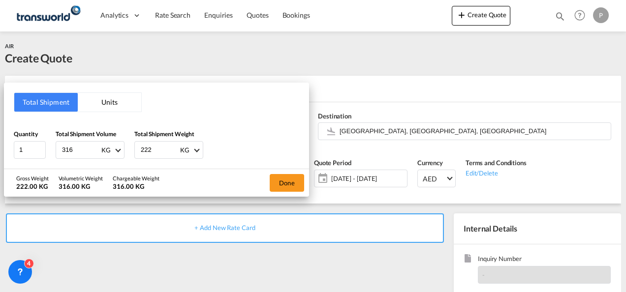
click at [76, 154] on input "316" at bounding box center [80, 150] width 39 height 17
click at [76, 154] on input "31" at bounding box center [80, 150] width 39 height 17
type input "3"
